Goal: Task Accomplishment & Management: Manage account settings

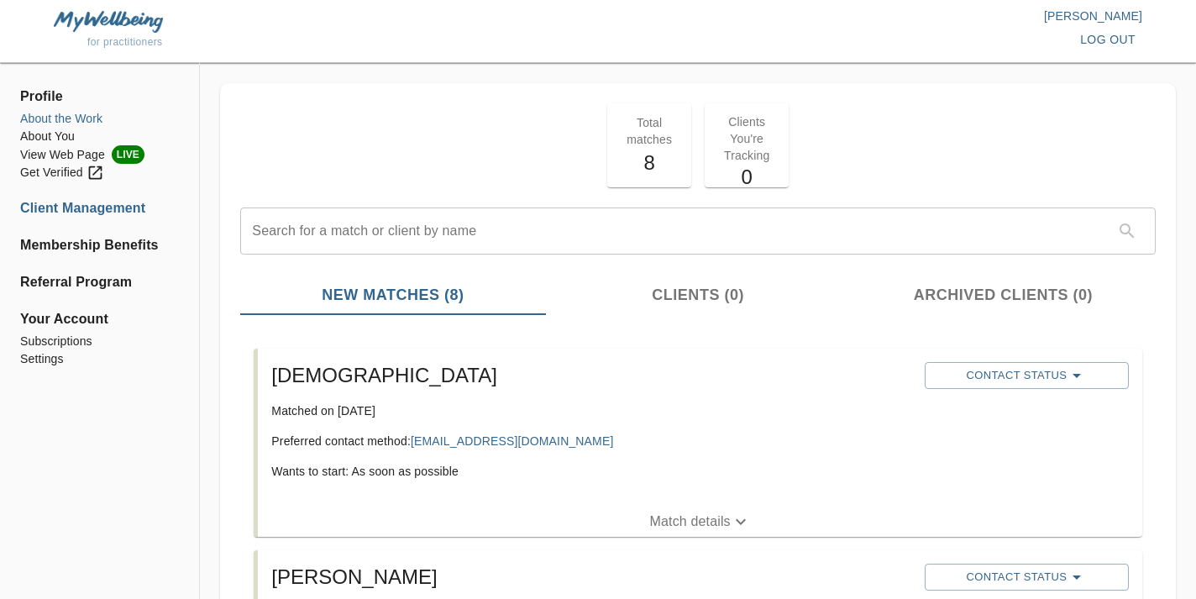
click at [99, 118] on li "About the Work" at bounding box center [99, 119] width 159 height 18
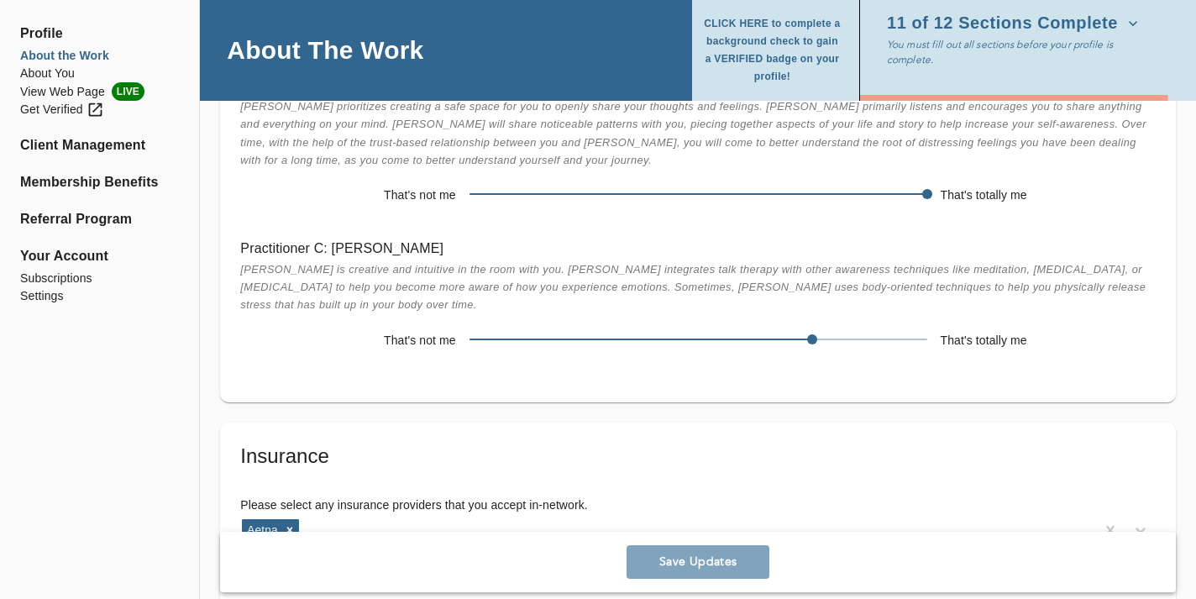
scroll to position [3402, 0]
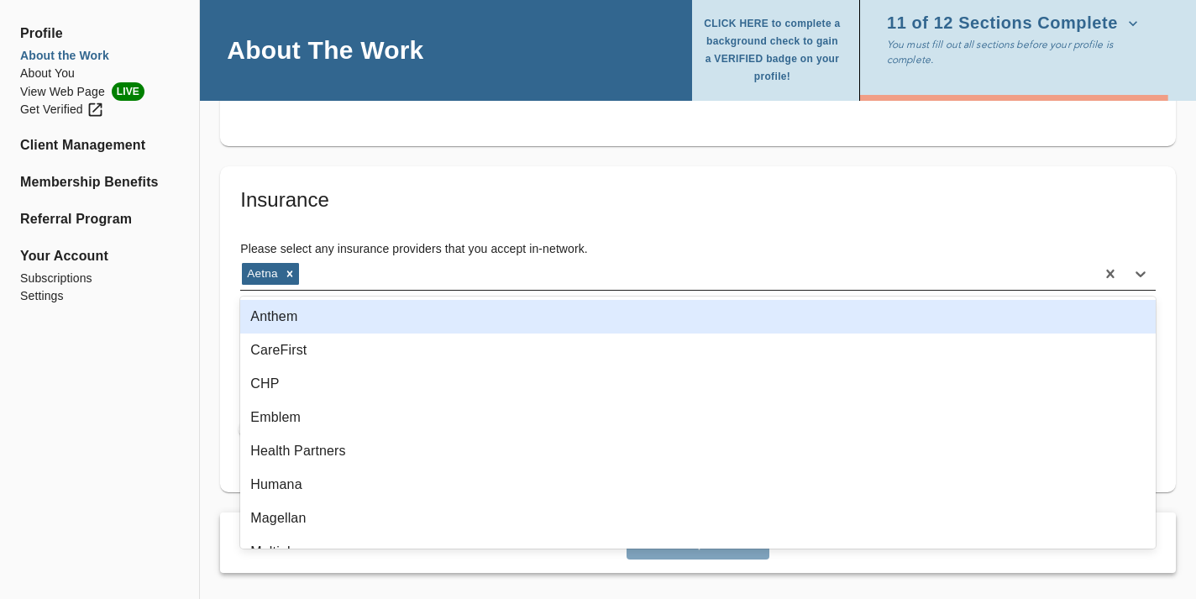
click at [370, 280] on div "Aetna" at bounding box center [667, 273] width 855 height 27
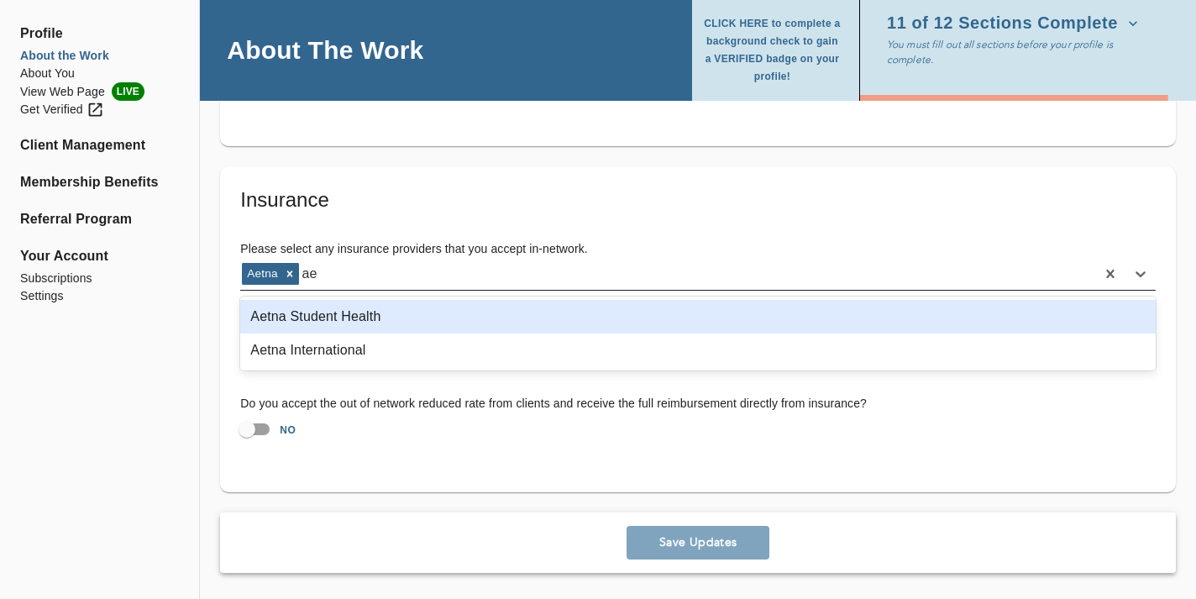
type input "aet"
click at [432, 318] on div "Aetna Student Health" at bounding box center [697, 317] width 915 height 34
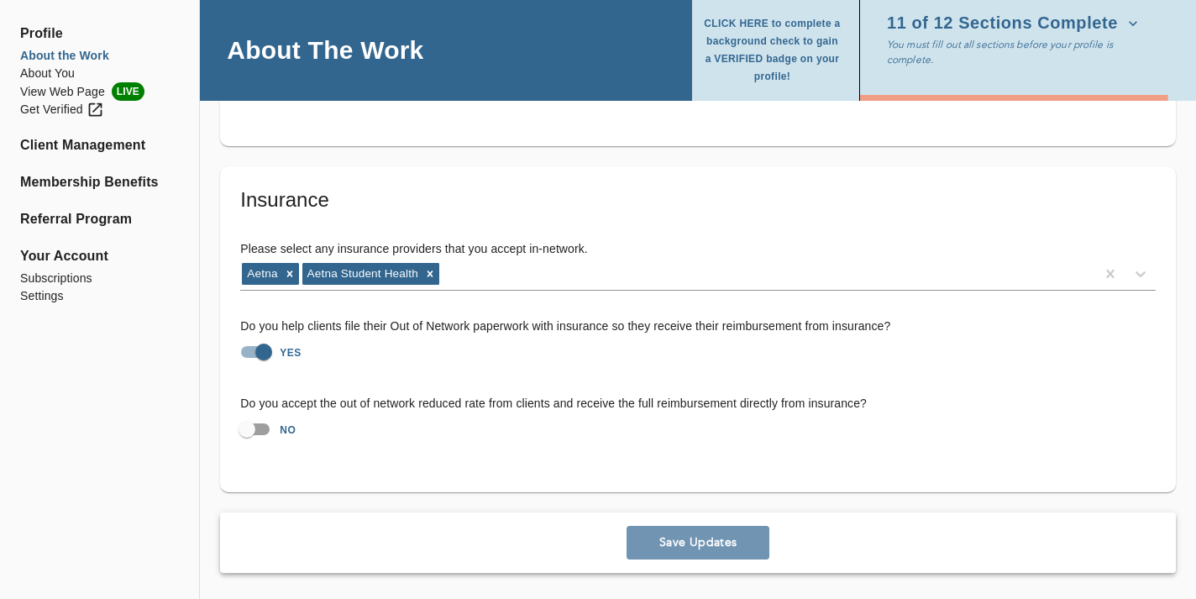
click at [741, 534] on span "Save Updates" at bounding box center [697, 542] width 129 height 16
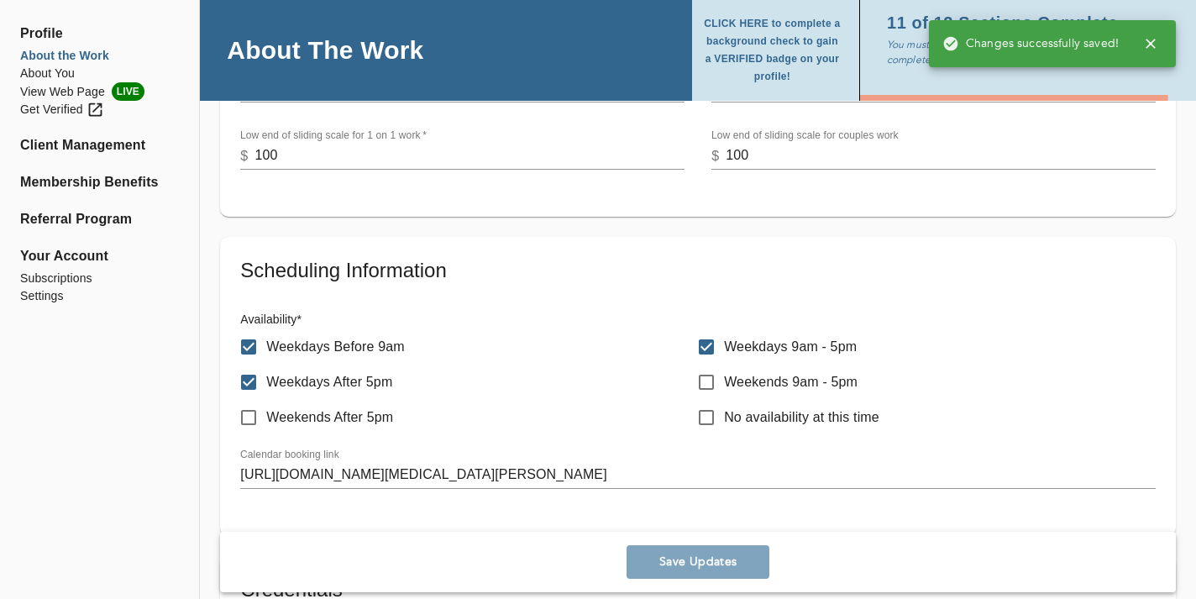
scroll to position [0, 0]
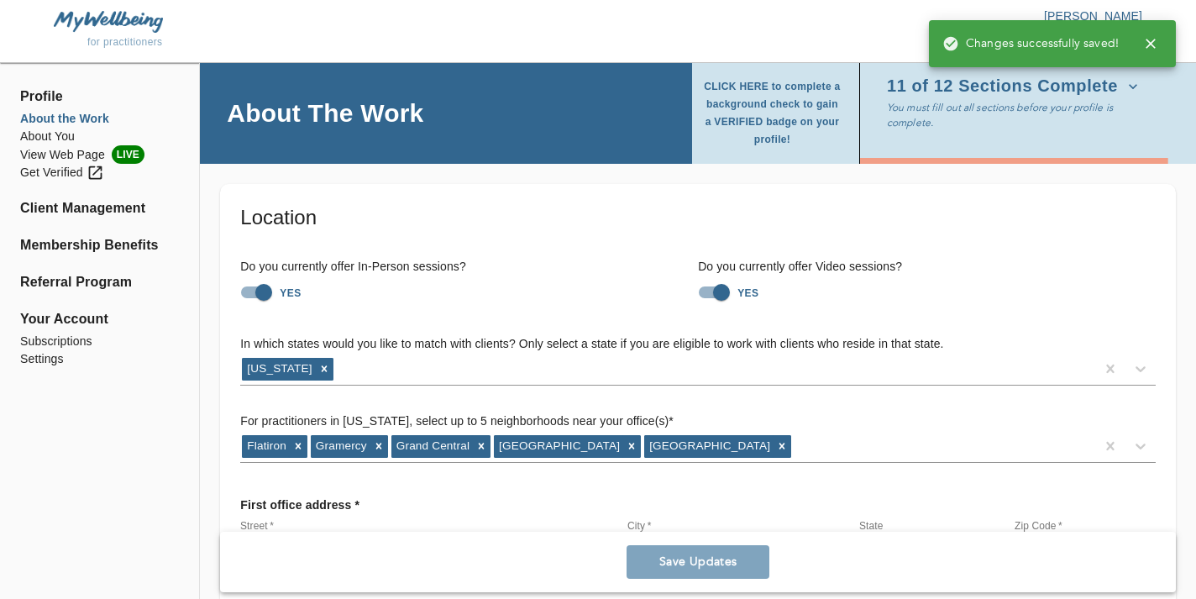
click at [1156, 39] on icon "button" at bounding box center [1150, 43] width 17 height 17
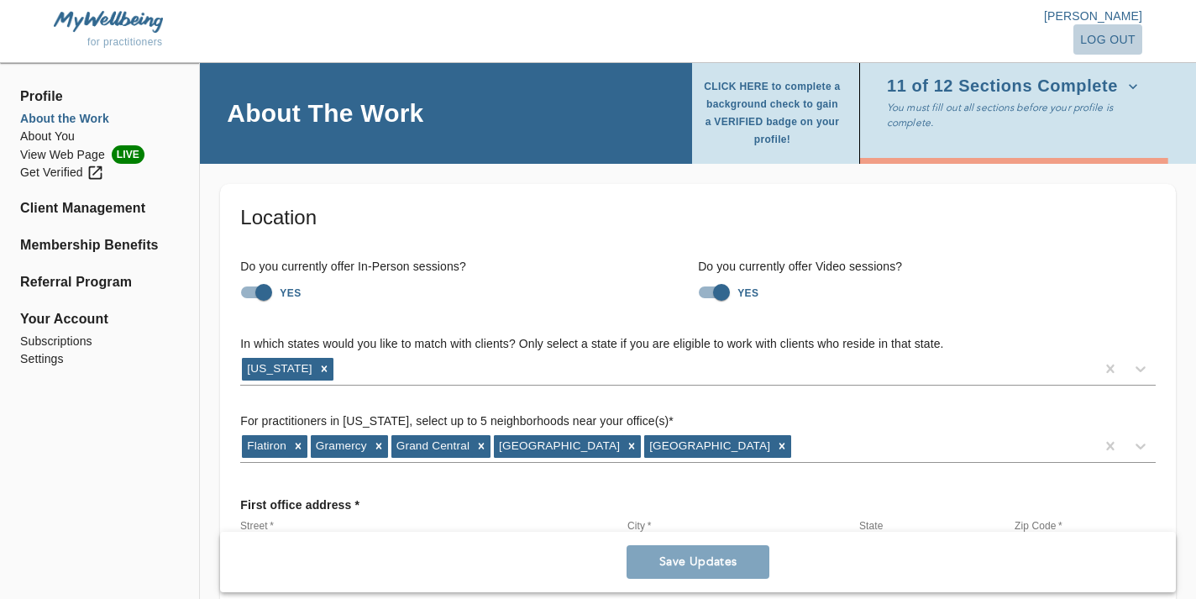
click at [1129, 39] on span "log out" at bounding box center [1107, 39] width 55 height 21
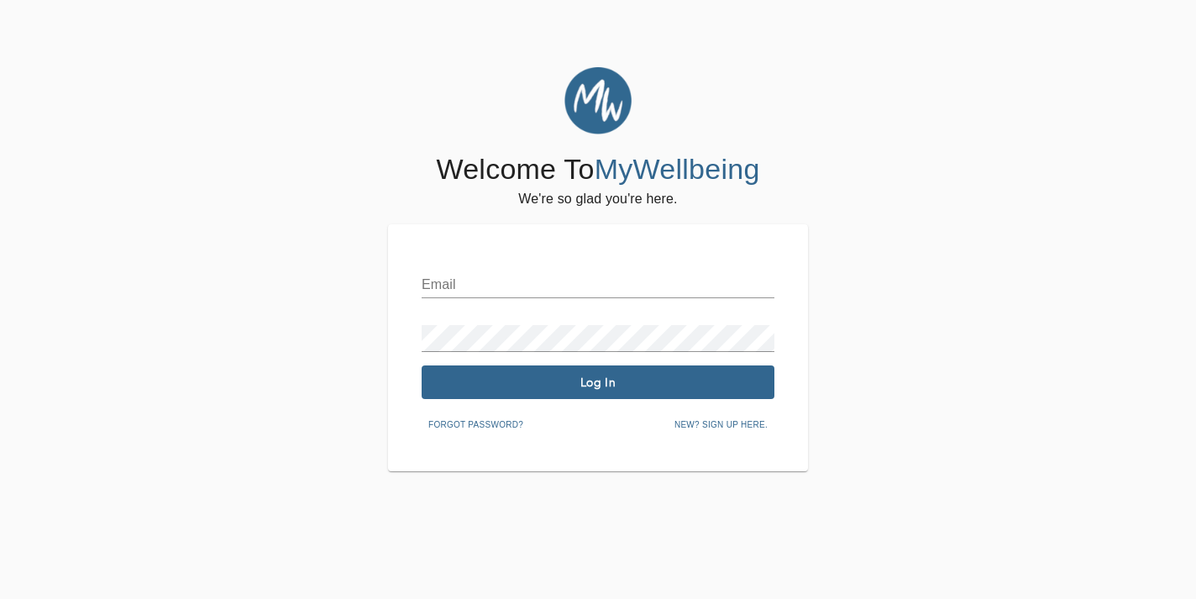
type input "[EMAIL_ADDRESS][DOMAIN_NAME]"
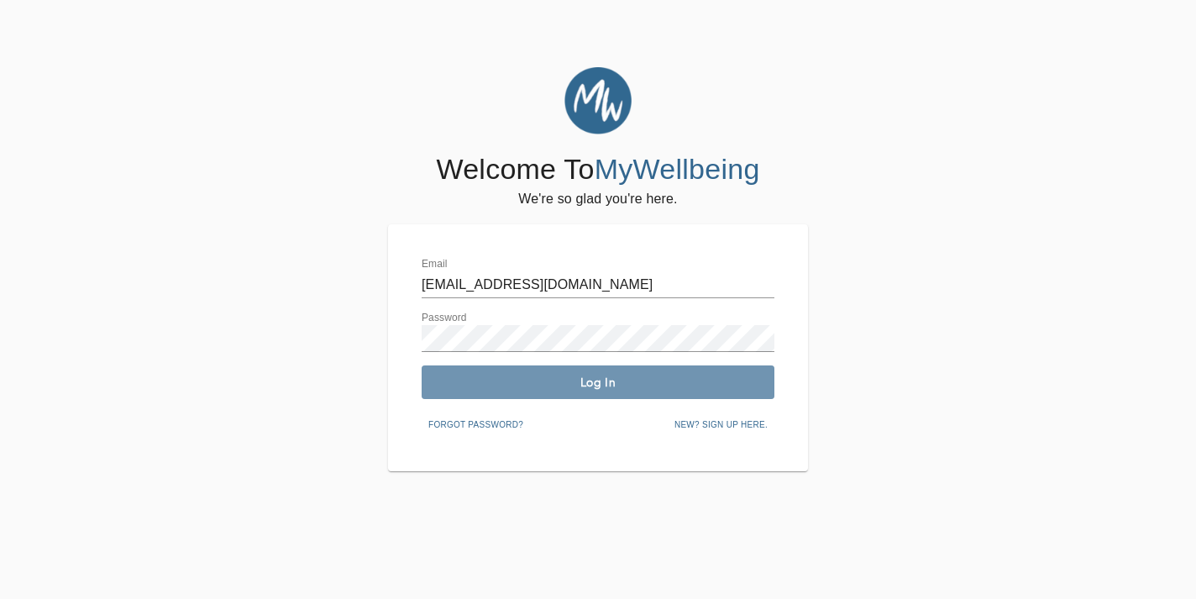
click at [559, 369] on button "Log In" at bounding box center [598, 382] width 353 height 34
